Goal: Task Accomplishment & Management: Use online tool/utility

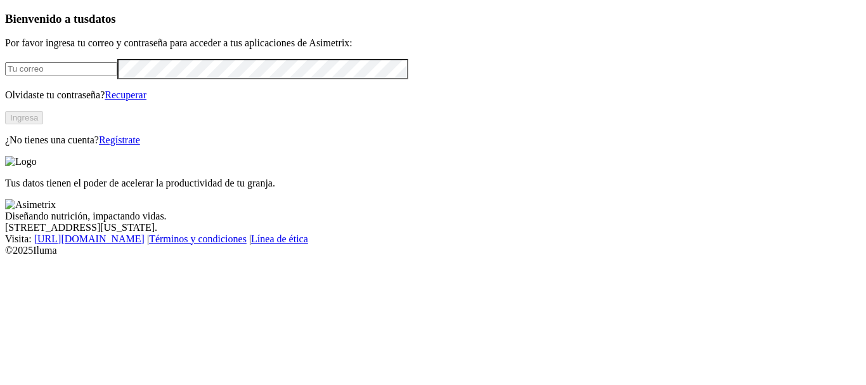
type input "[EMAIL_ADDRESS][PERSON_NAME][DOMAIN_NAME]"
click at [43, 124] on button "Ingresa" at bounding box center [24, 117] width 38 height 13
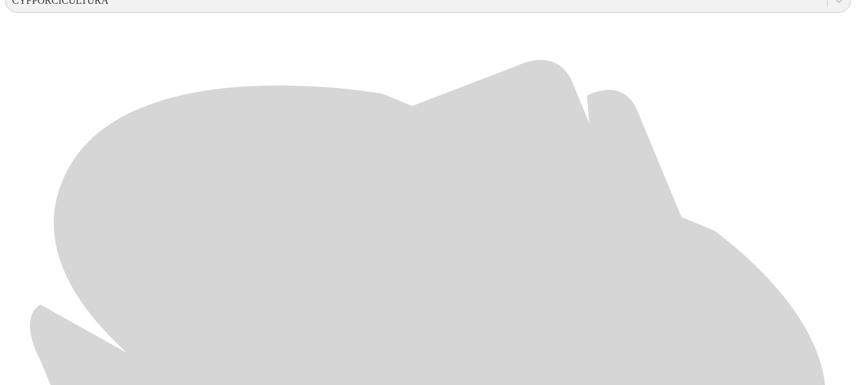
scroll to position [535, 0]
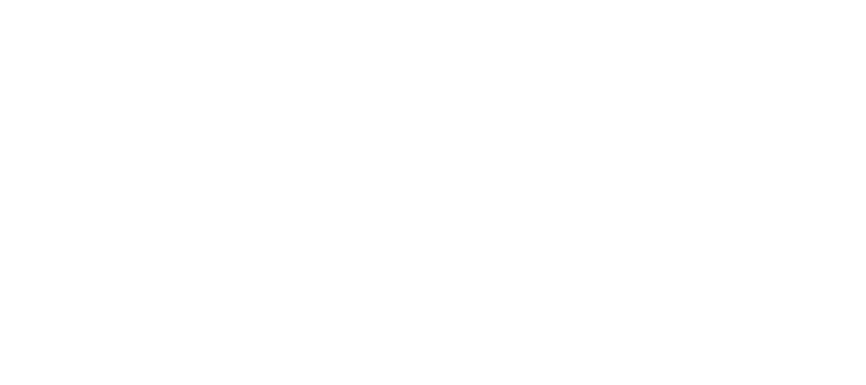
type input "Julio"
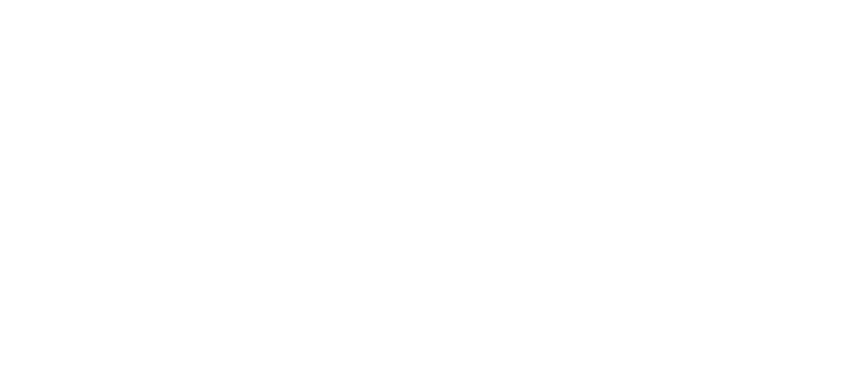
type input "Julio 2025"
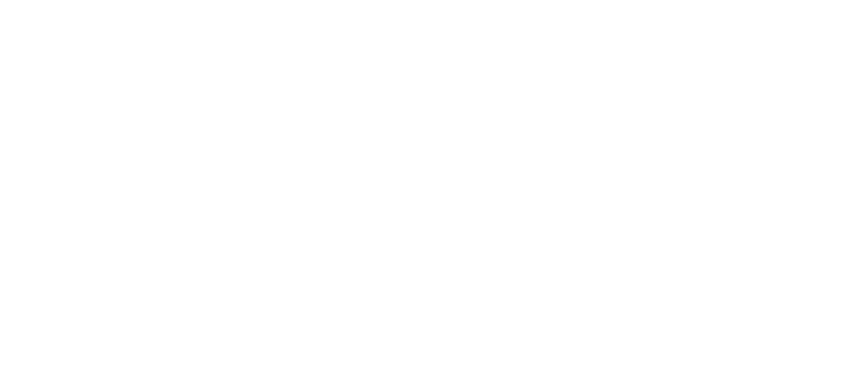
type input "Julio 2025"
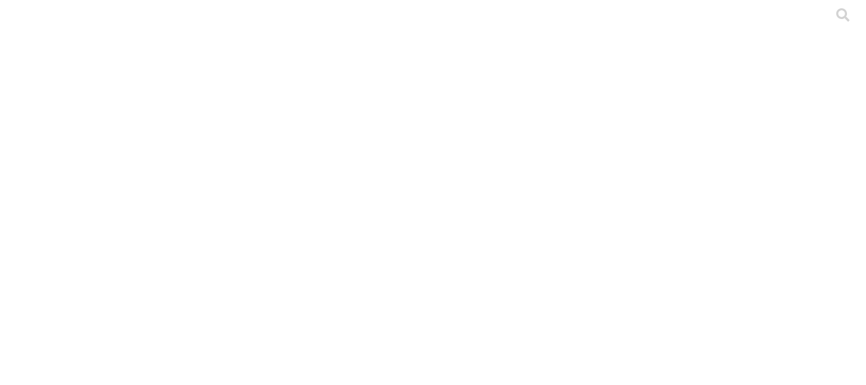
type input "Julio 2025"
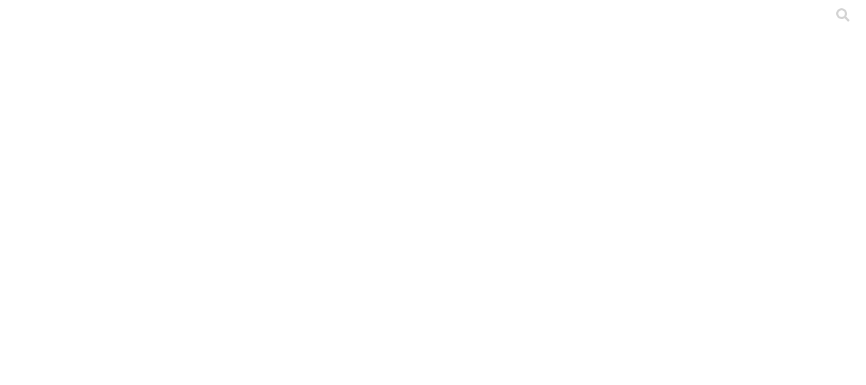
type input "Julio 2025"
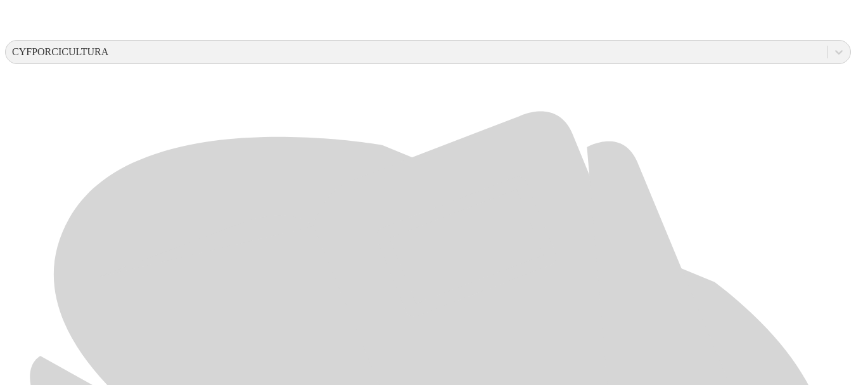
scroll to position [482, 0]
